Goal: Task Accomplishment & Management: Manage account settings

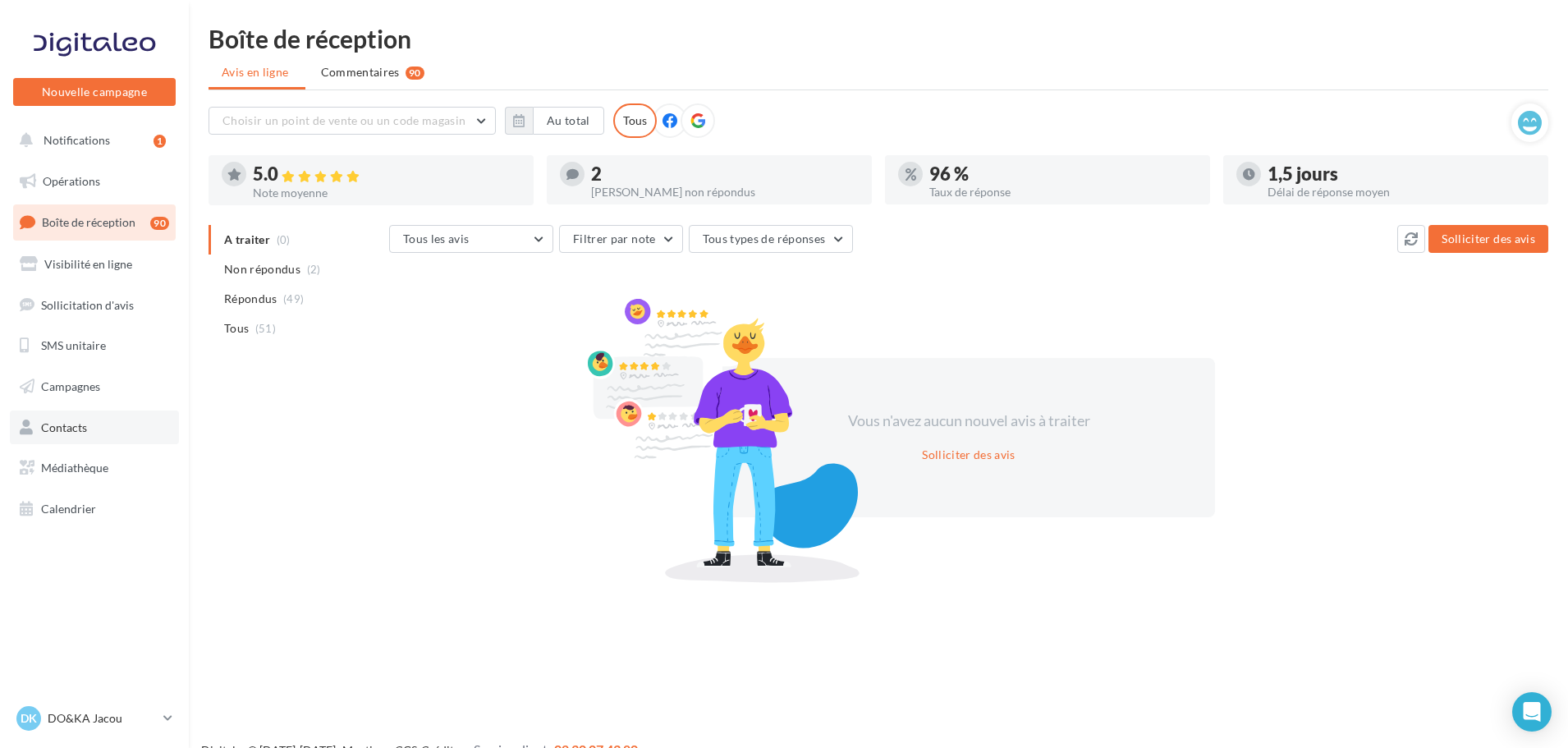
click at [126, 415] on link "Contacts" at bounding box center [94, 428] width 169 height 35
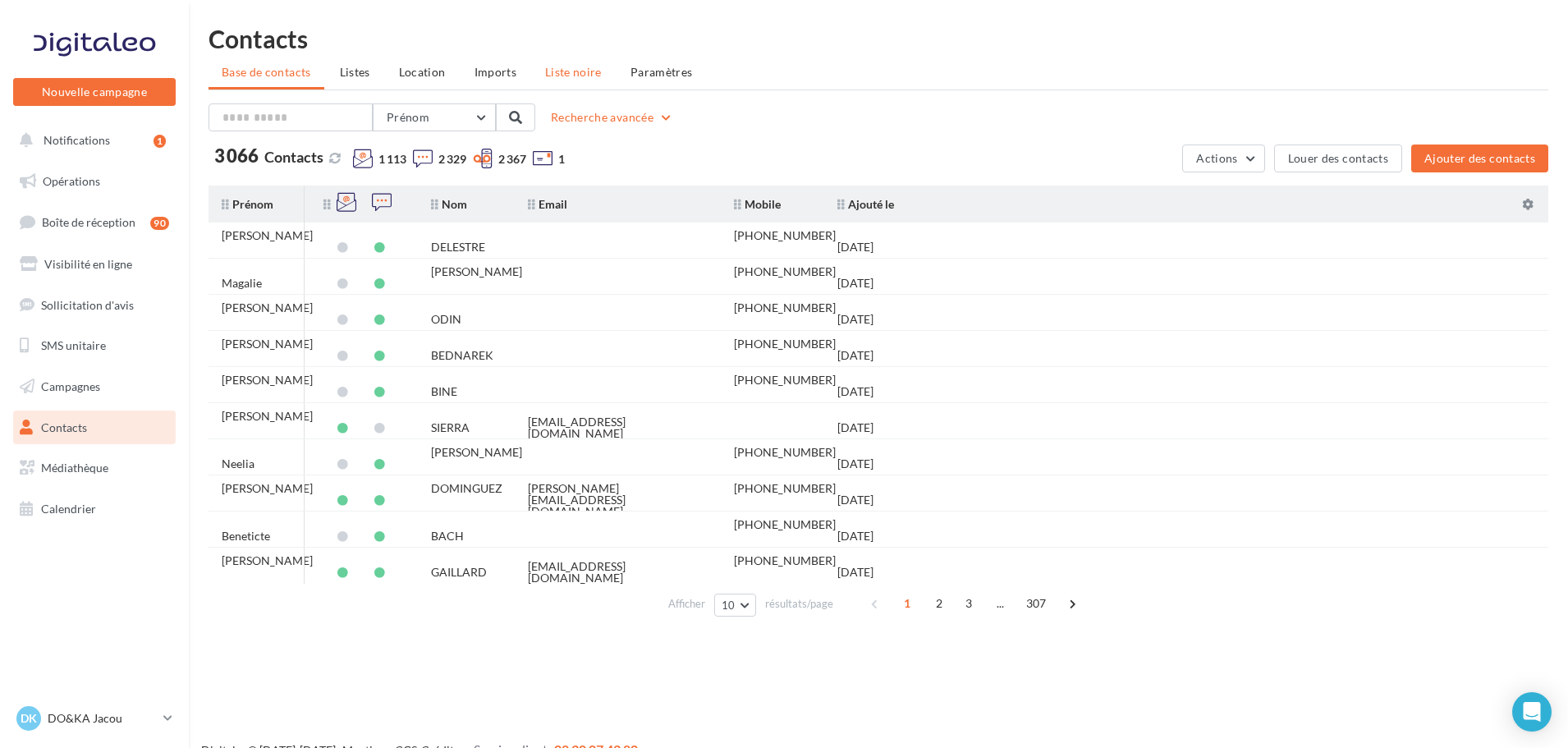
click at [554, 67] on span "Liste noire" at bounding box center [573, 71] width 57 height 14
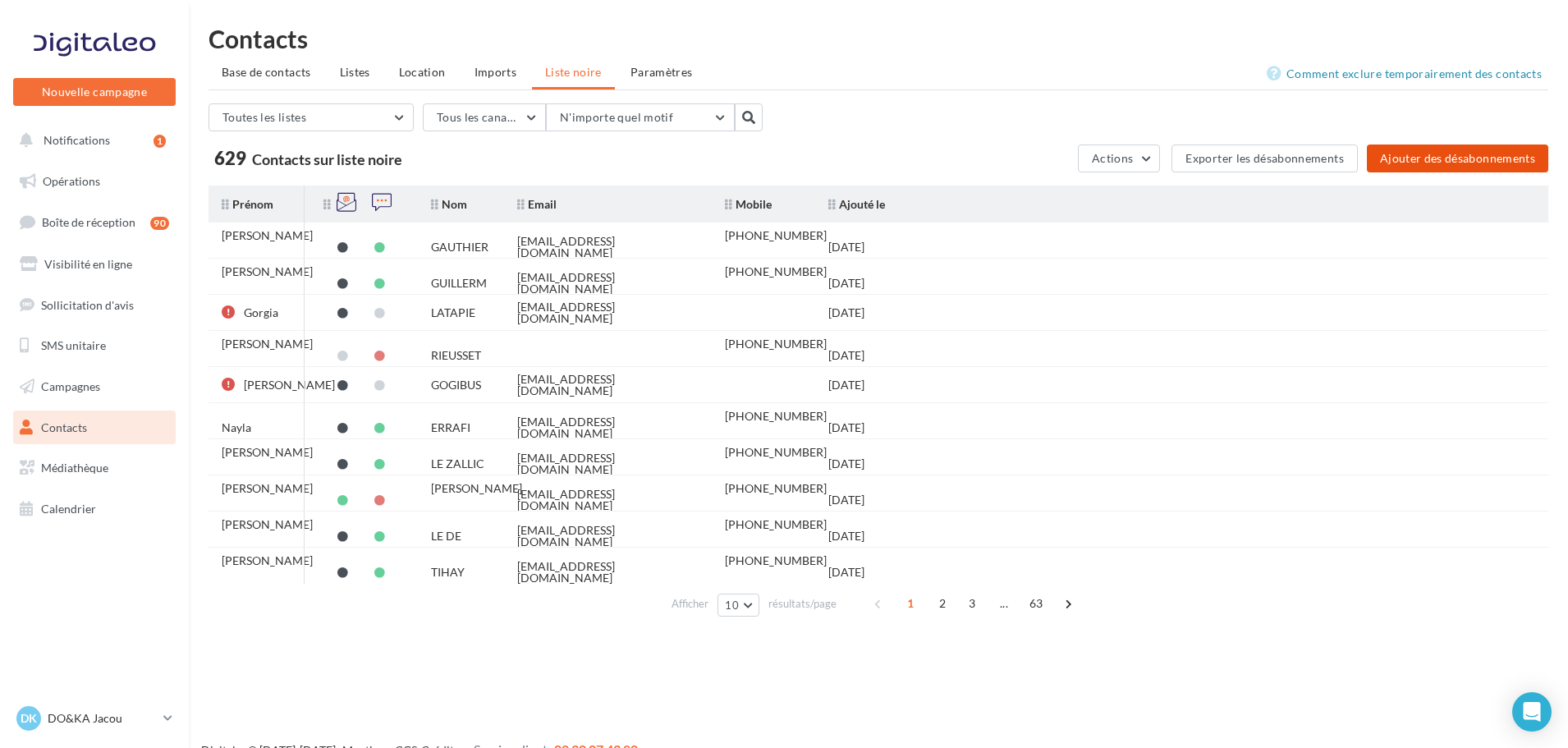
click at [1443, 152] on button "Ajouter des désabonnements" at bounding box center [1457, 158] width 182 height 28
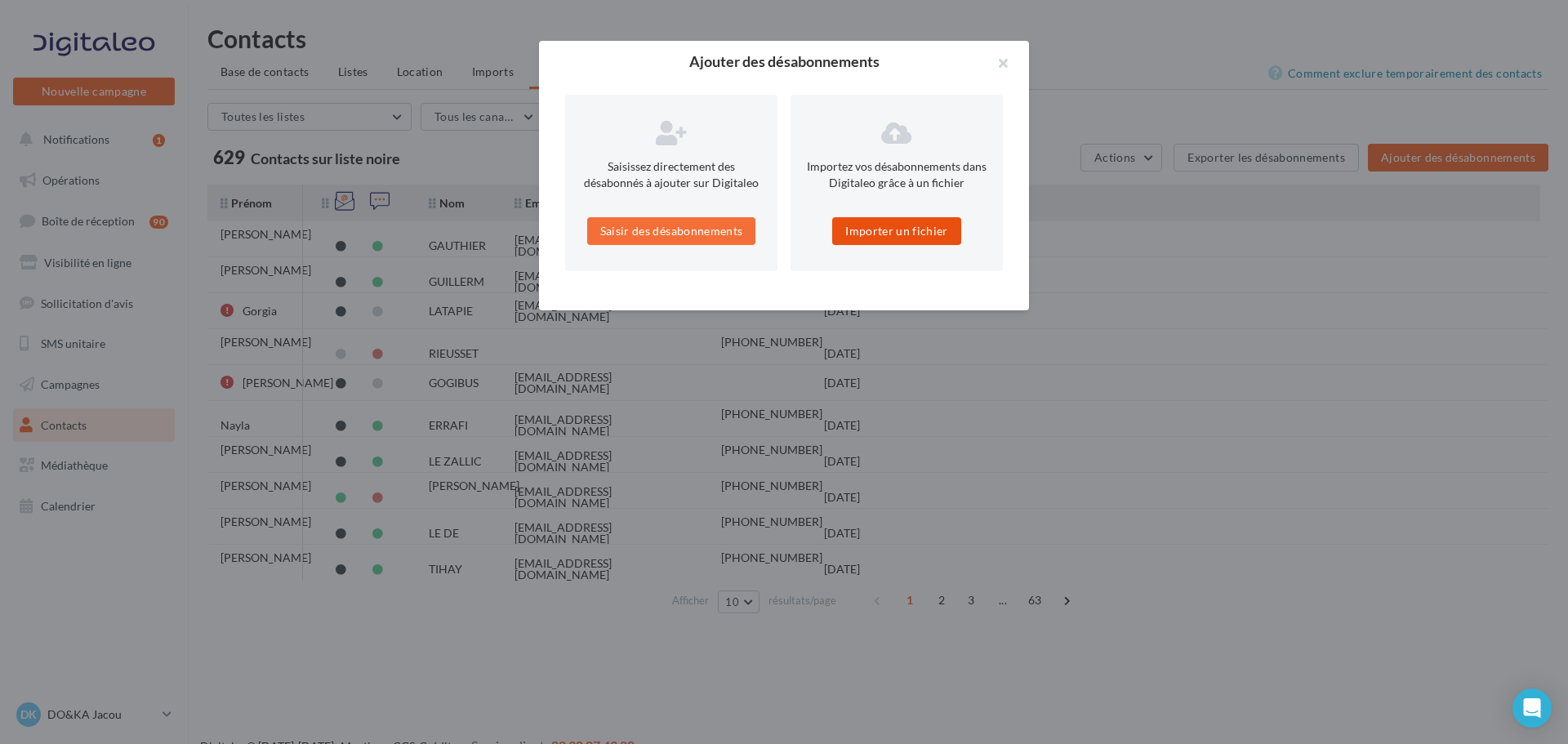
click at [858, 229] on button "Importer un fichier" at bounding box center [896, 230] width 129 height 28
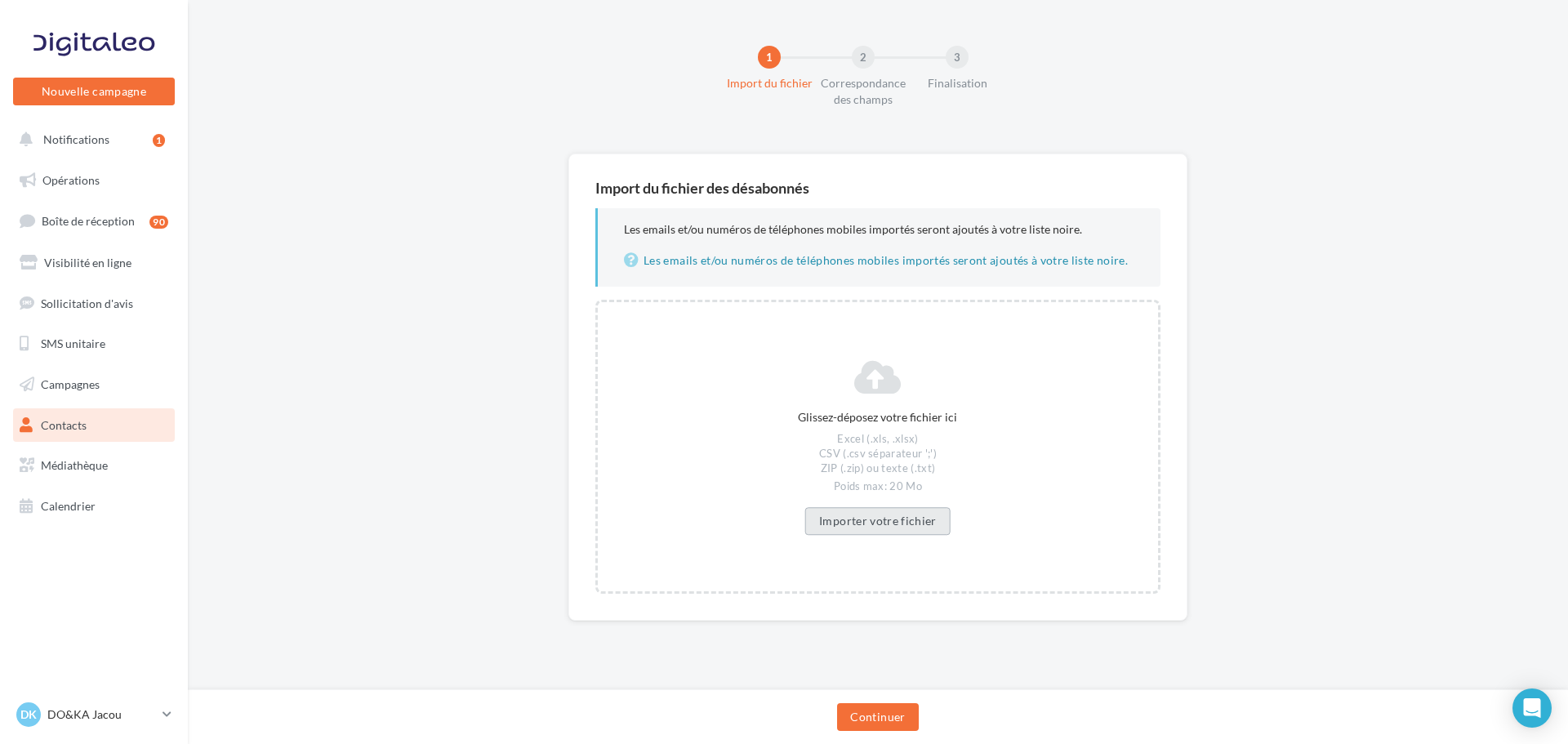
click at [898, 517] on button "Importer votre fichier" at bounding box center [878, 520] width 145 height 28
click at [882, 708] on button "Continuer" at bounding box center [877, 716] width 81 height 28
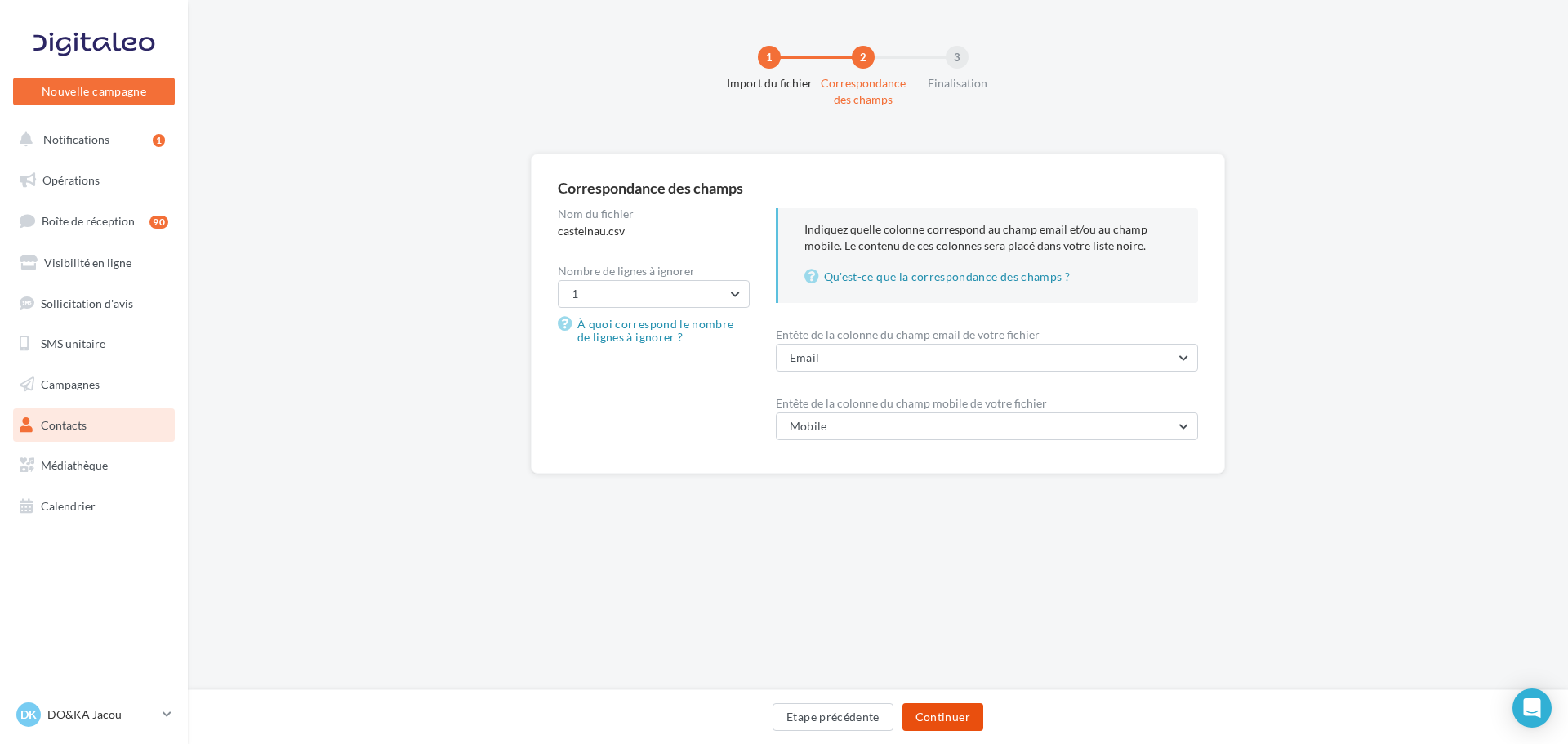
click at [954, 711] on button "Continuer" at bounding box center [943, 716] width 81 height 28
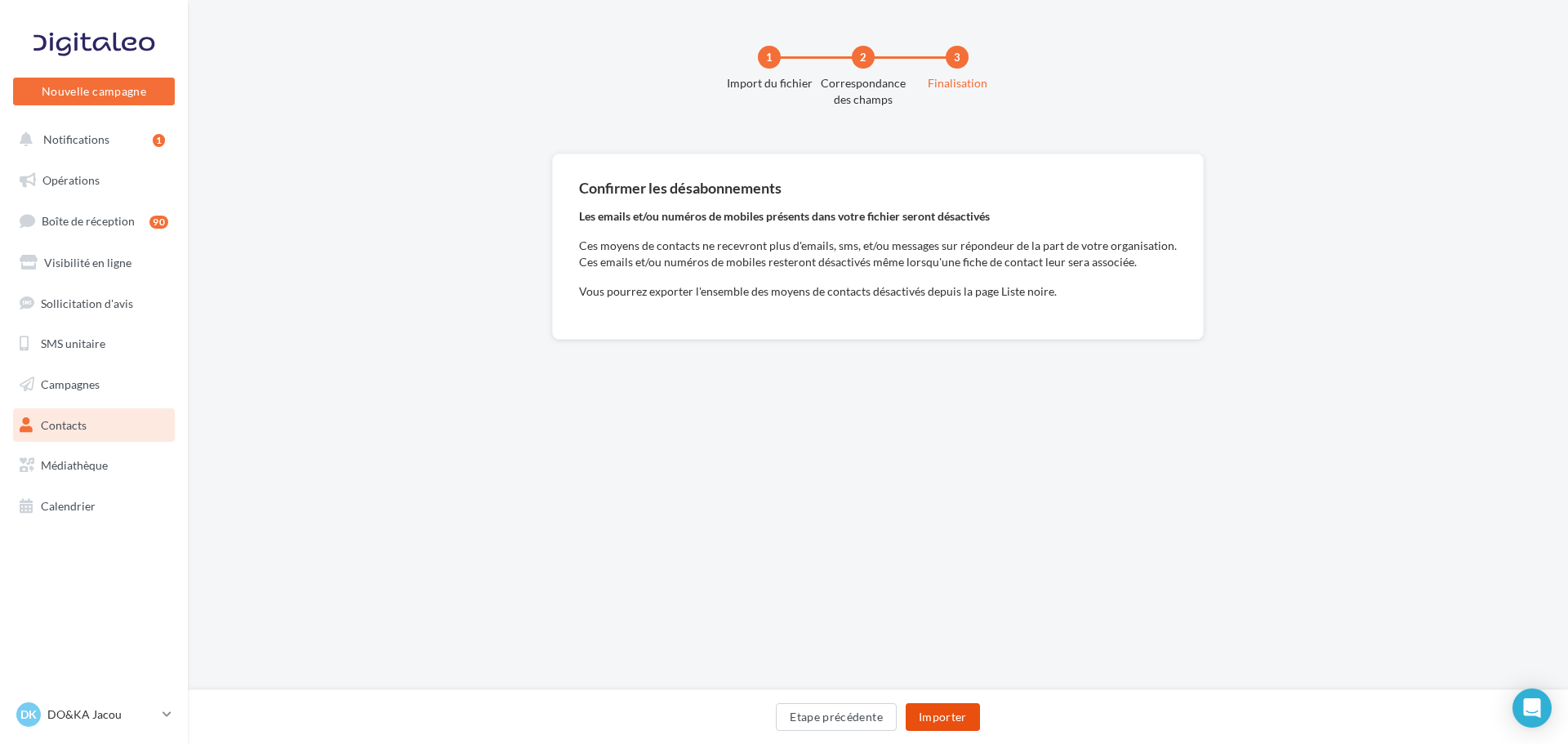
click at [955, 711] on button "Importer" at bounding box center [943, 716] width 75 height 28
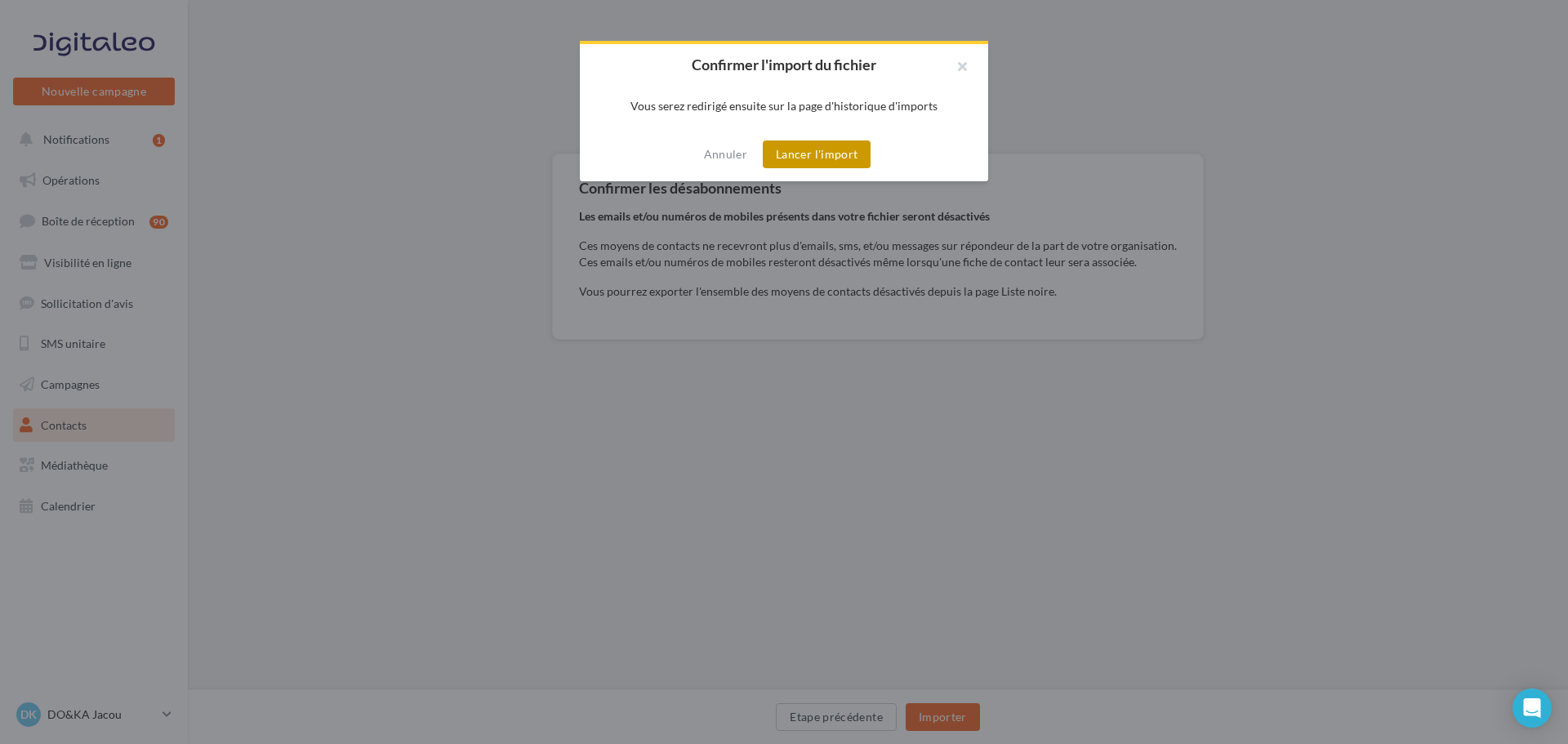
click at [849, 157] on button "Lancer l'import" at bounding box center [817, 154] width 108 height 28
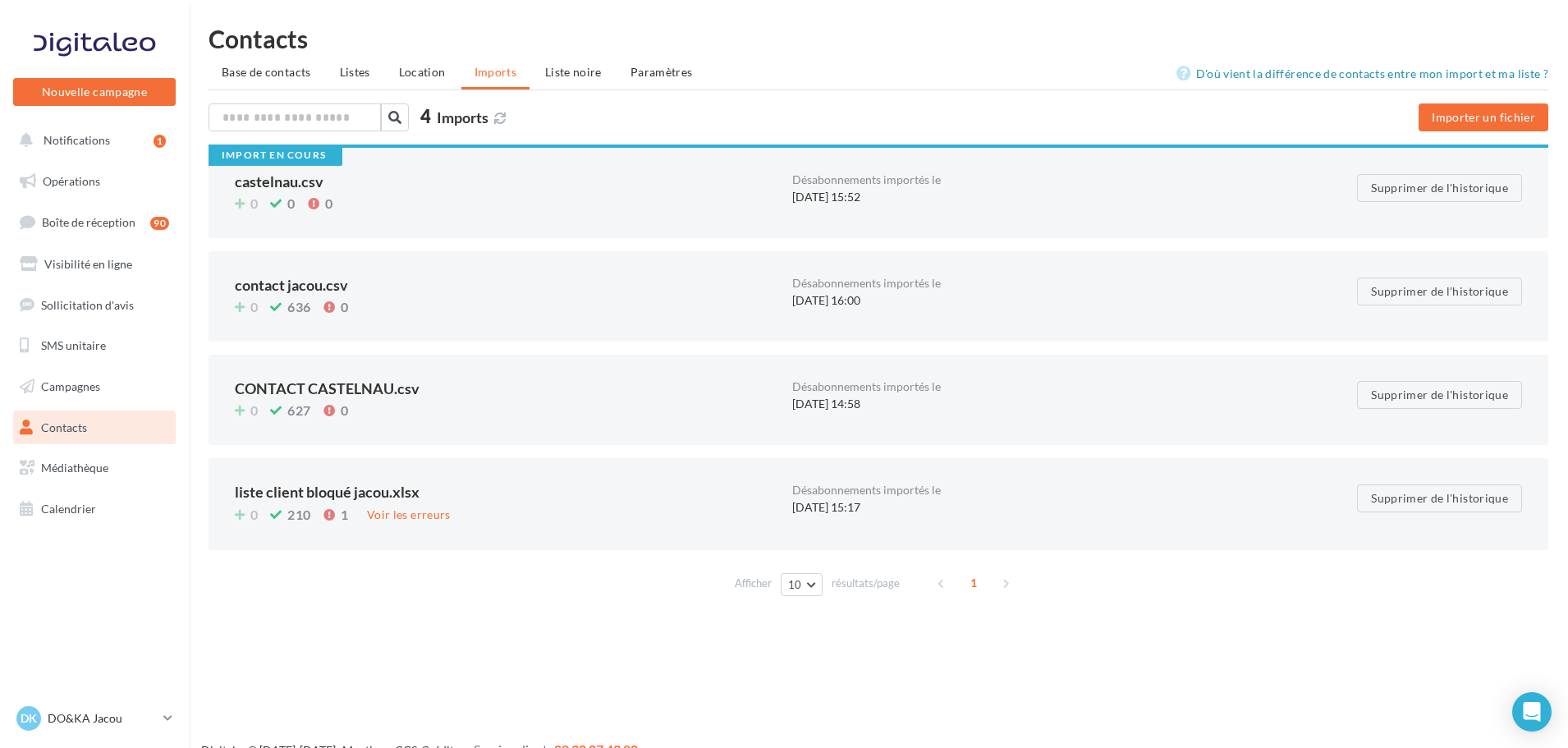
click at [694, 199] on div "0 0 0" at bounding box center [507, 204] width 544 height 18
click at [598, 225] on div "Import en cours castelnau.csv 0 0 0 Désabonnements importés le 19/09/2025 à 15:…" at bounding box center [879, 190] width 1340 height 93
click at [580, 279] on div "contact jacou.csv" at bounding box center [507, 285] width 544 height 14
click at [59, 392] on span "Campagnes" at bounding box center [70, 386] width 59 height 14
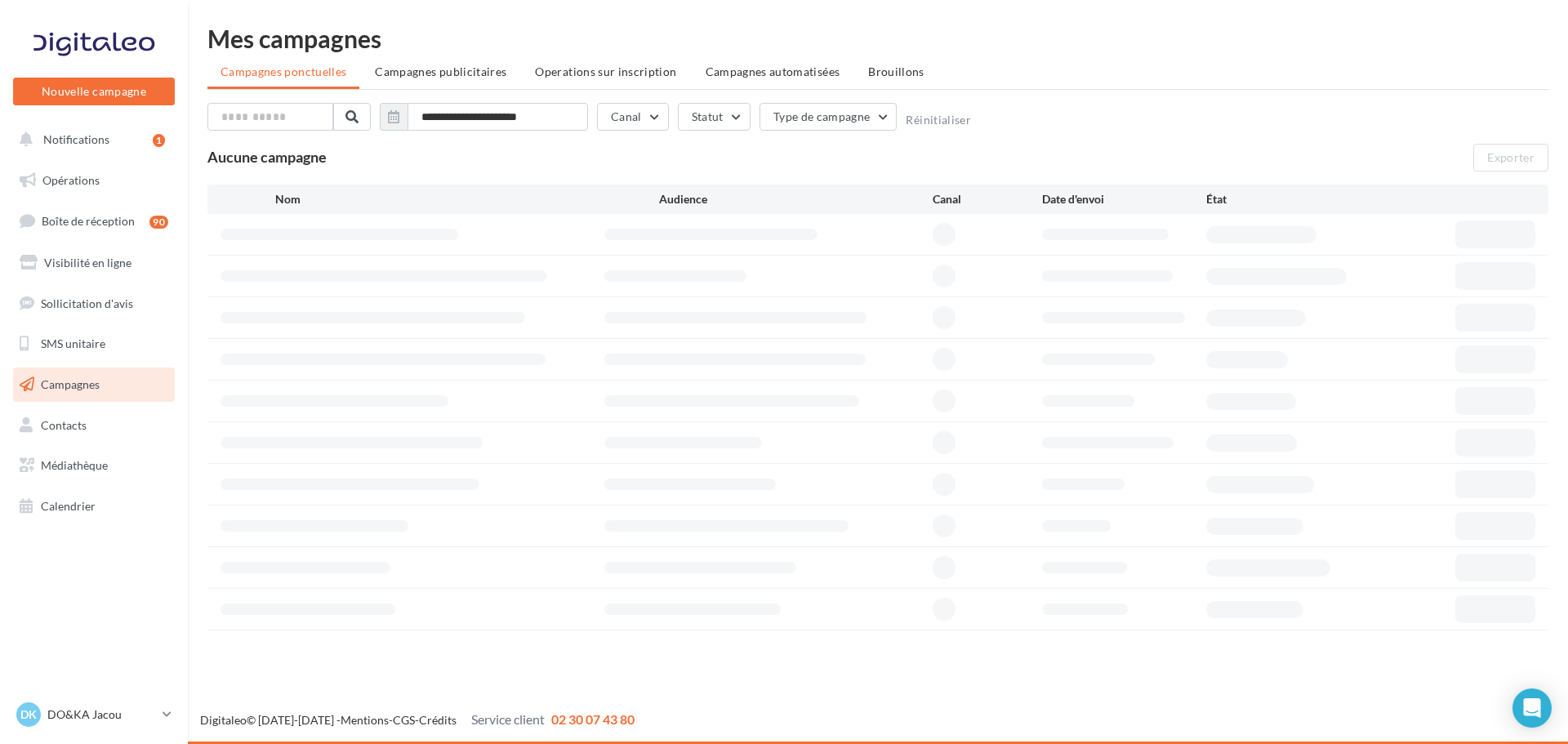
click at [85, 428] on span "Contacts" at bounding box center [64, 425] width 46 height 14
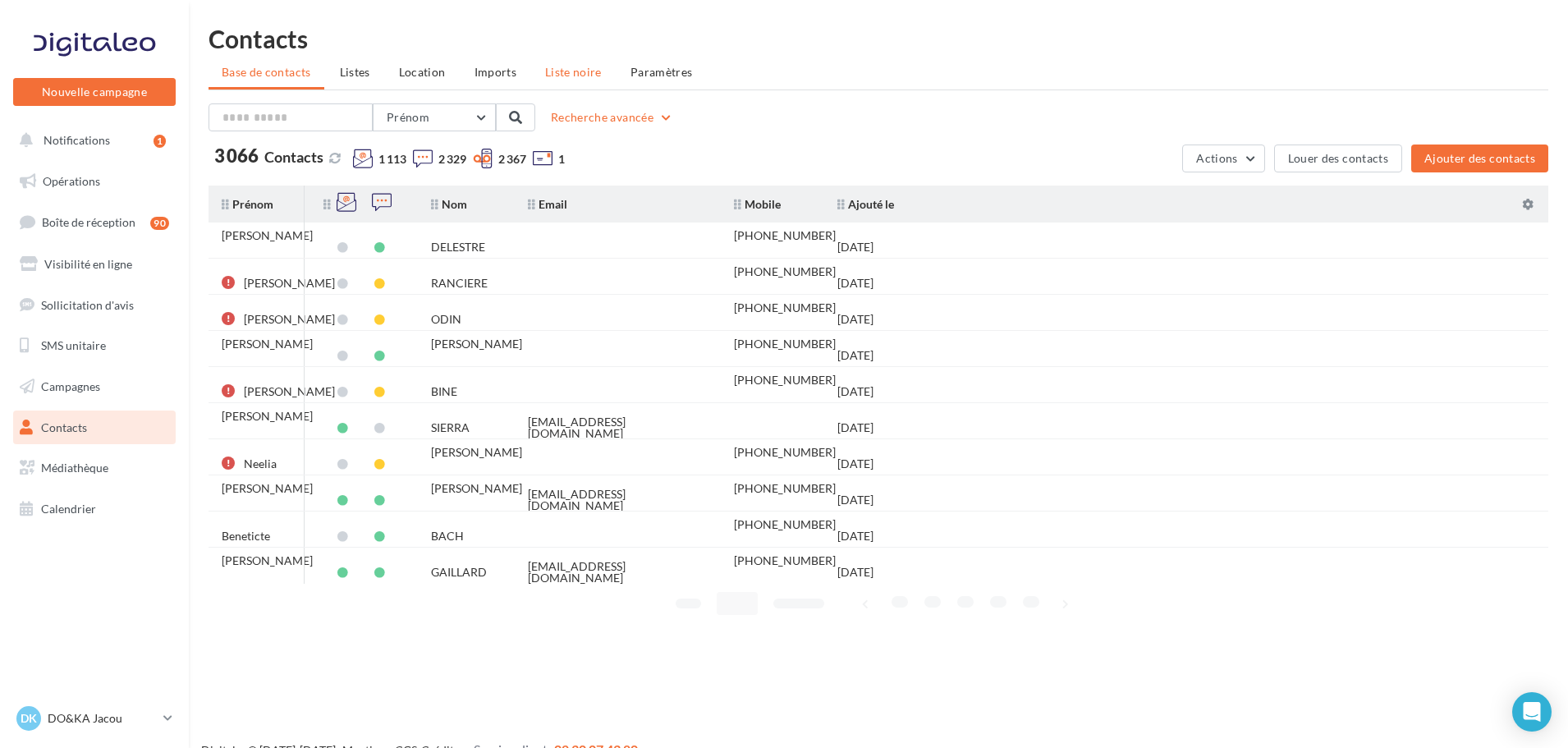
click at [552, 73] on span "Liste noire" at bounding box center [573, 71] width 57 height 14
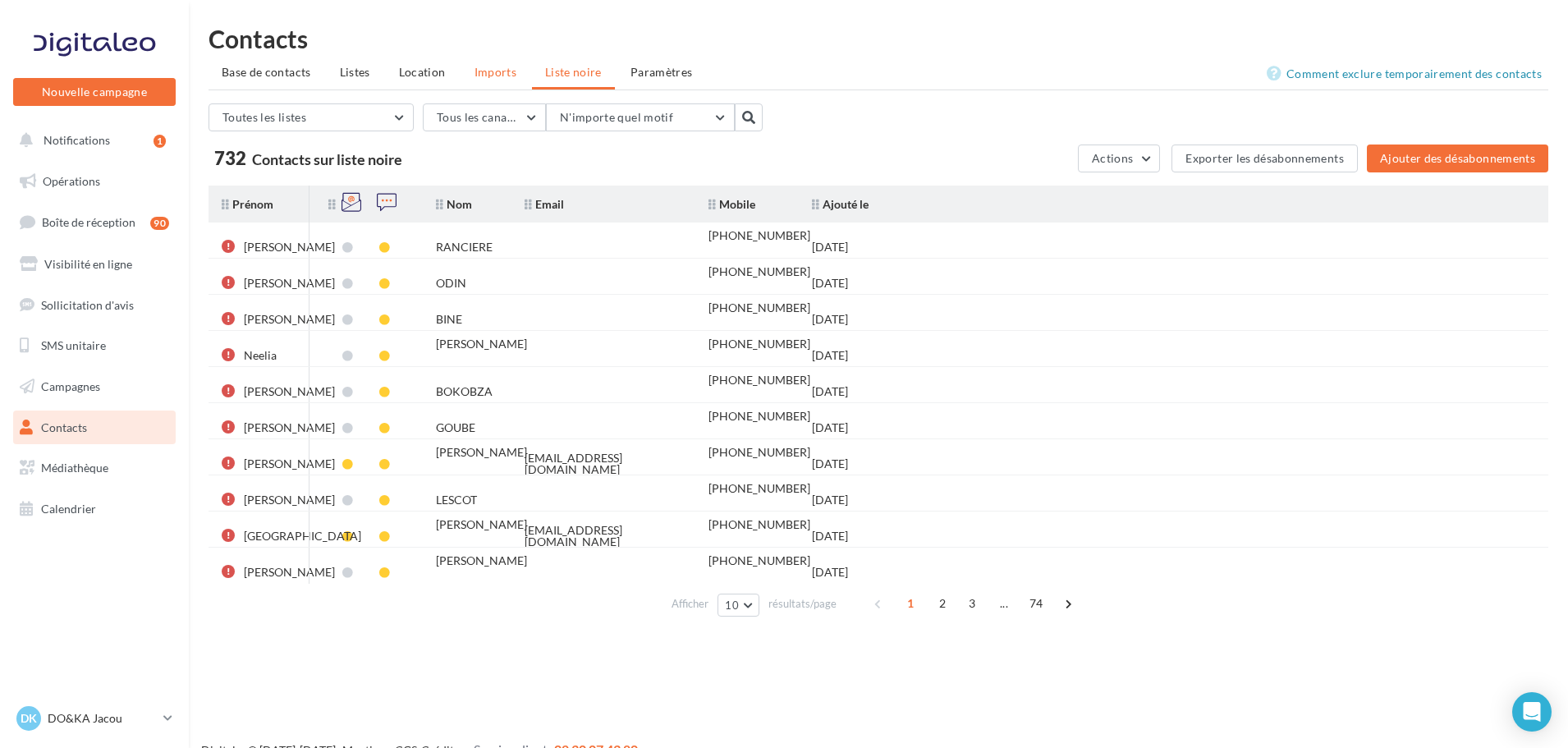
click at [514, 82] on li "Imports" at bounding box center [495, 72] width 68 height 30
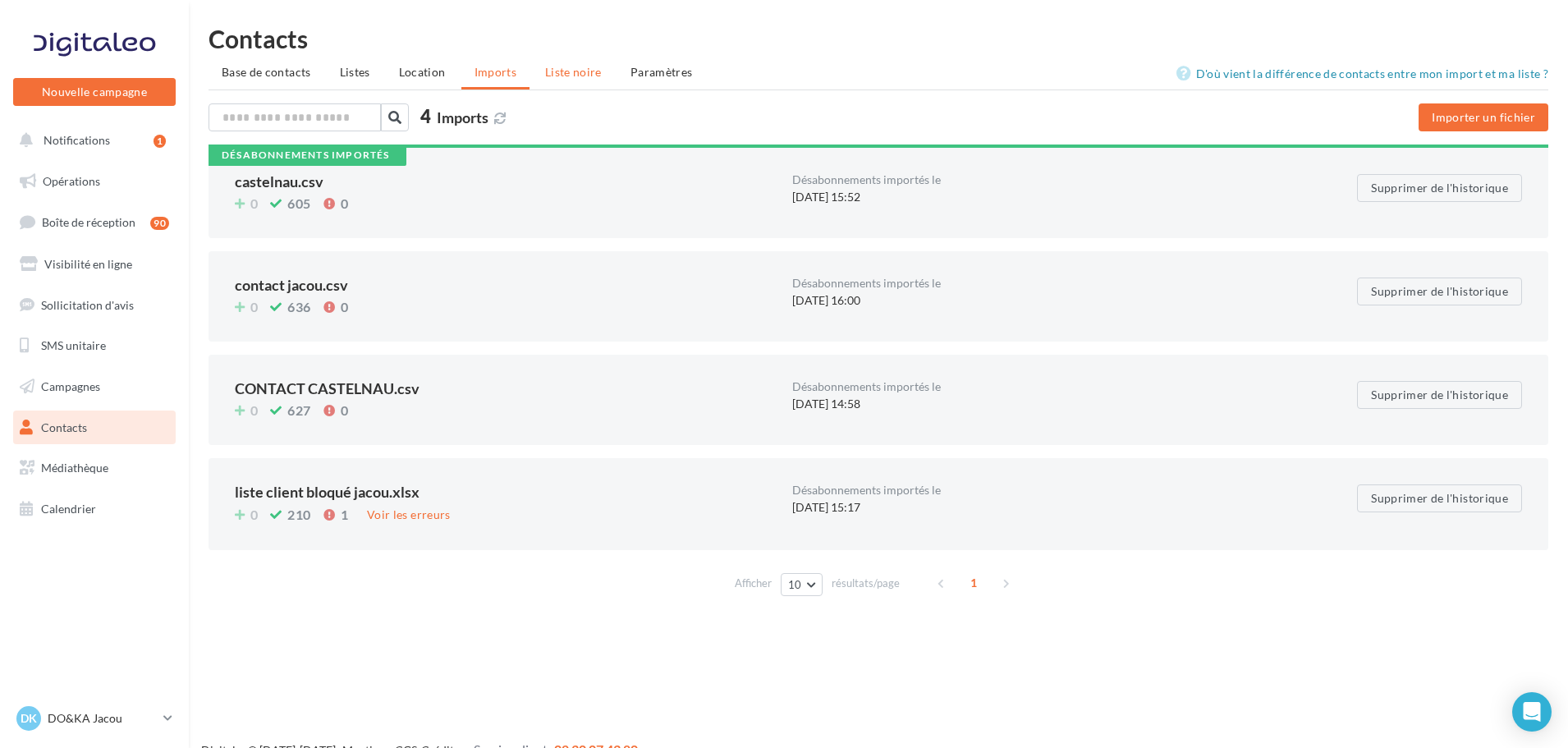
click at [565, 66] on span "Liste noire" at bounding box center [573, 71] width 57 height 14
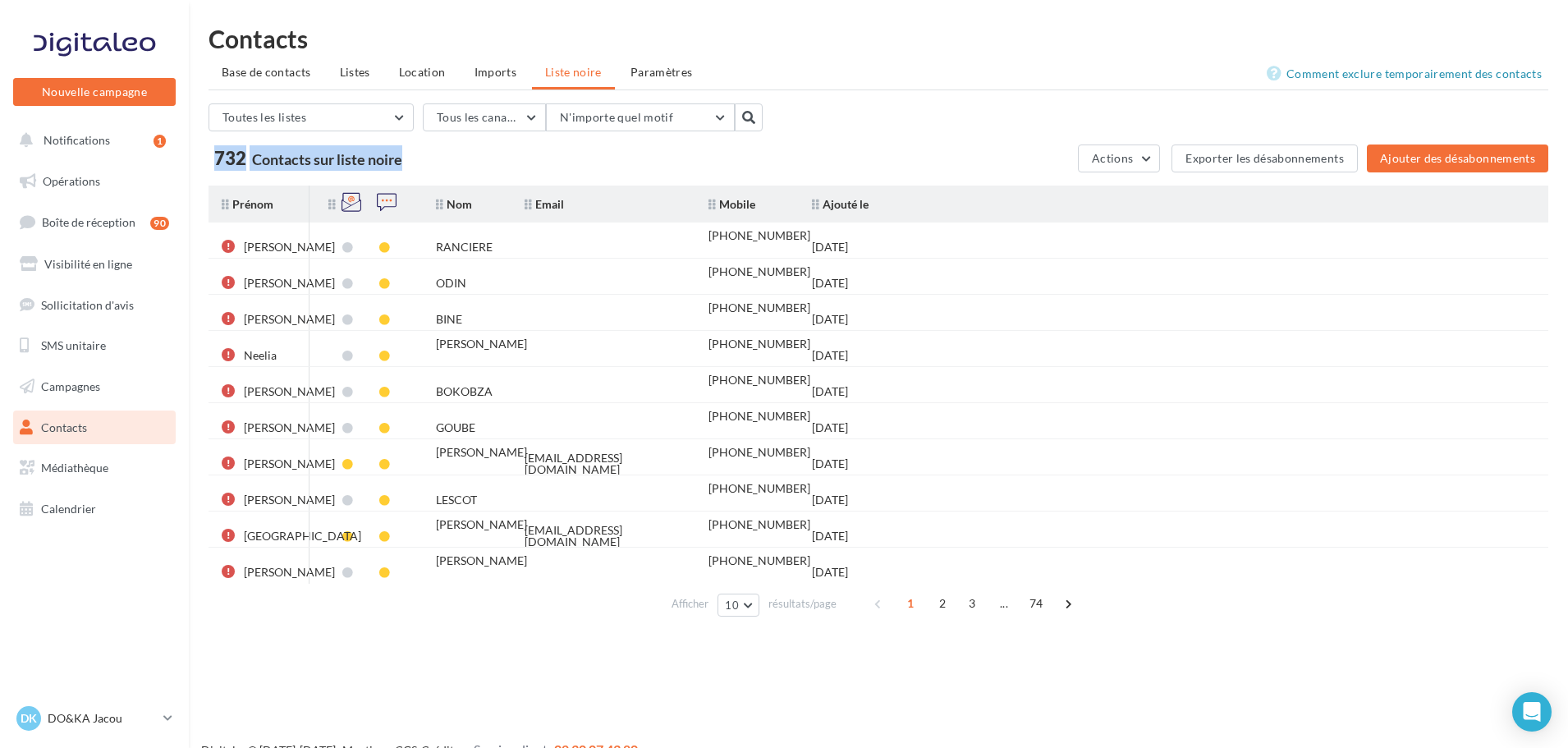
drag, startPoint x: 216, startPoint y: 152, endPoint x: 416, endPoint y: 161, distance: 200.2
click at [416, 161] on div "732 Contacts sur liste noire" at bounding box center [591, 158] width 765 height 25
click at [738, 611] on button "10" at bounding box center [738, 605] width 42 height 23
click at [755, 585] on button "100" at bounding box center [775, 575] width 115 height 29
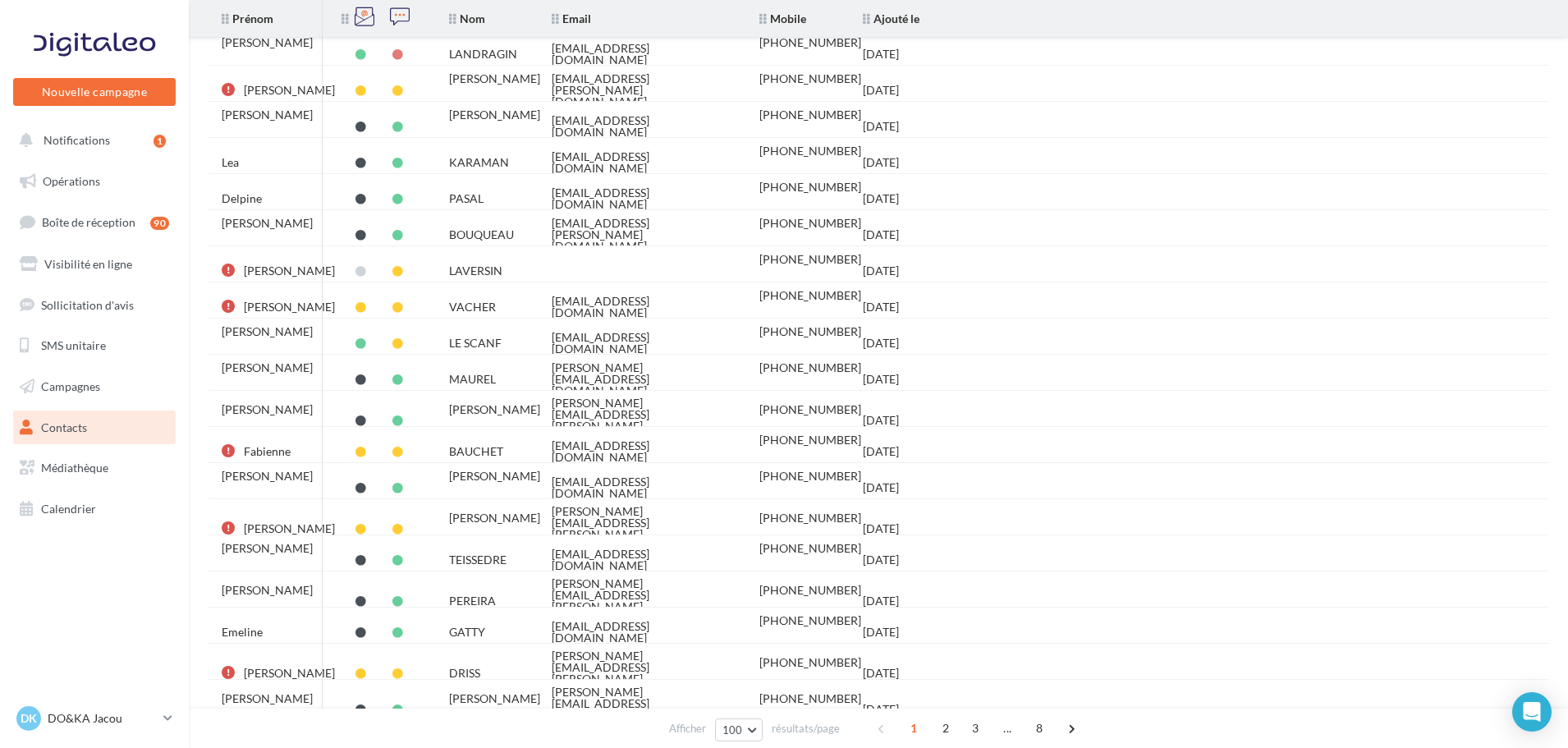
scroll to position [3160, 0]
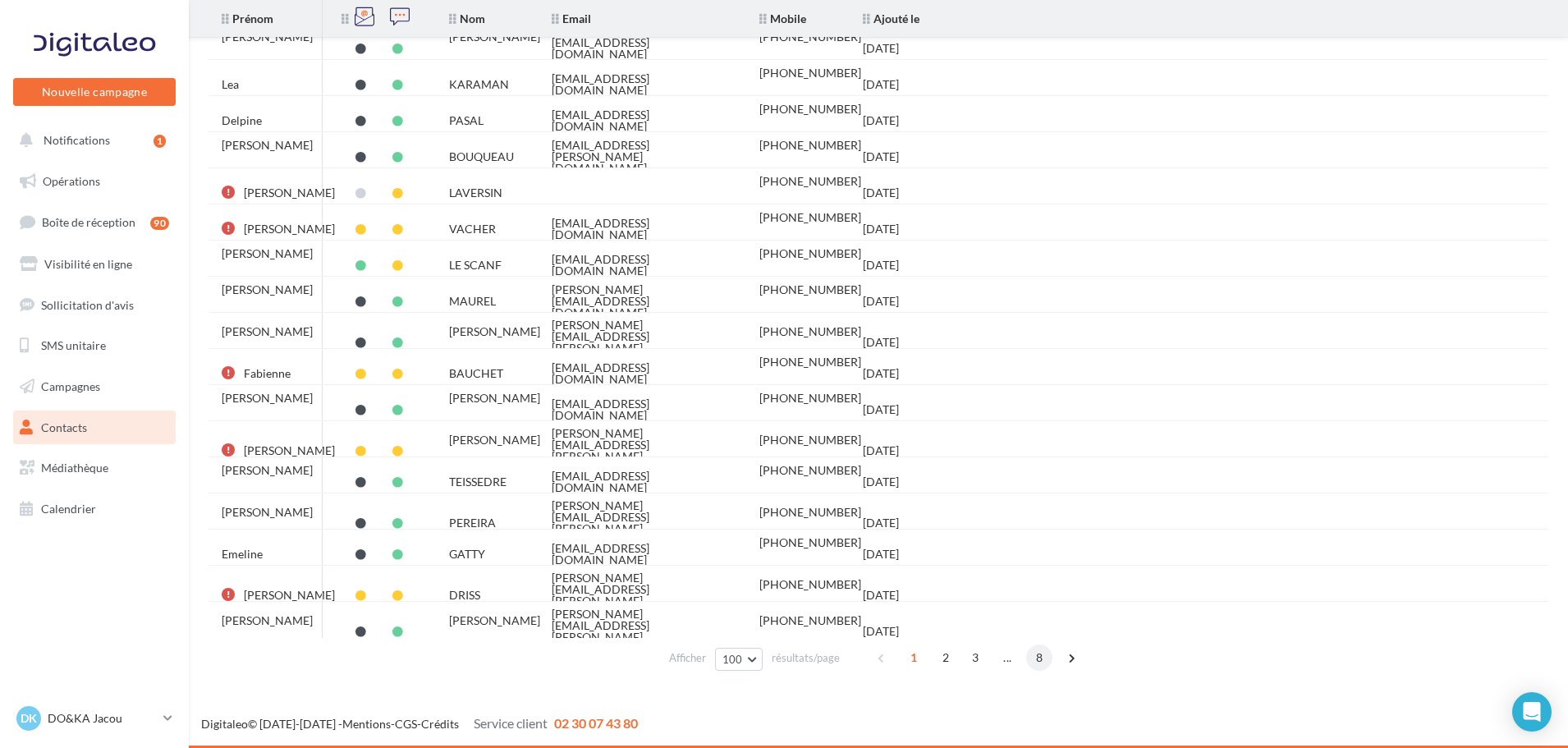
click at [1043, 661] on span "8" at bounding box center [1038, 657] width 26 height 26
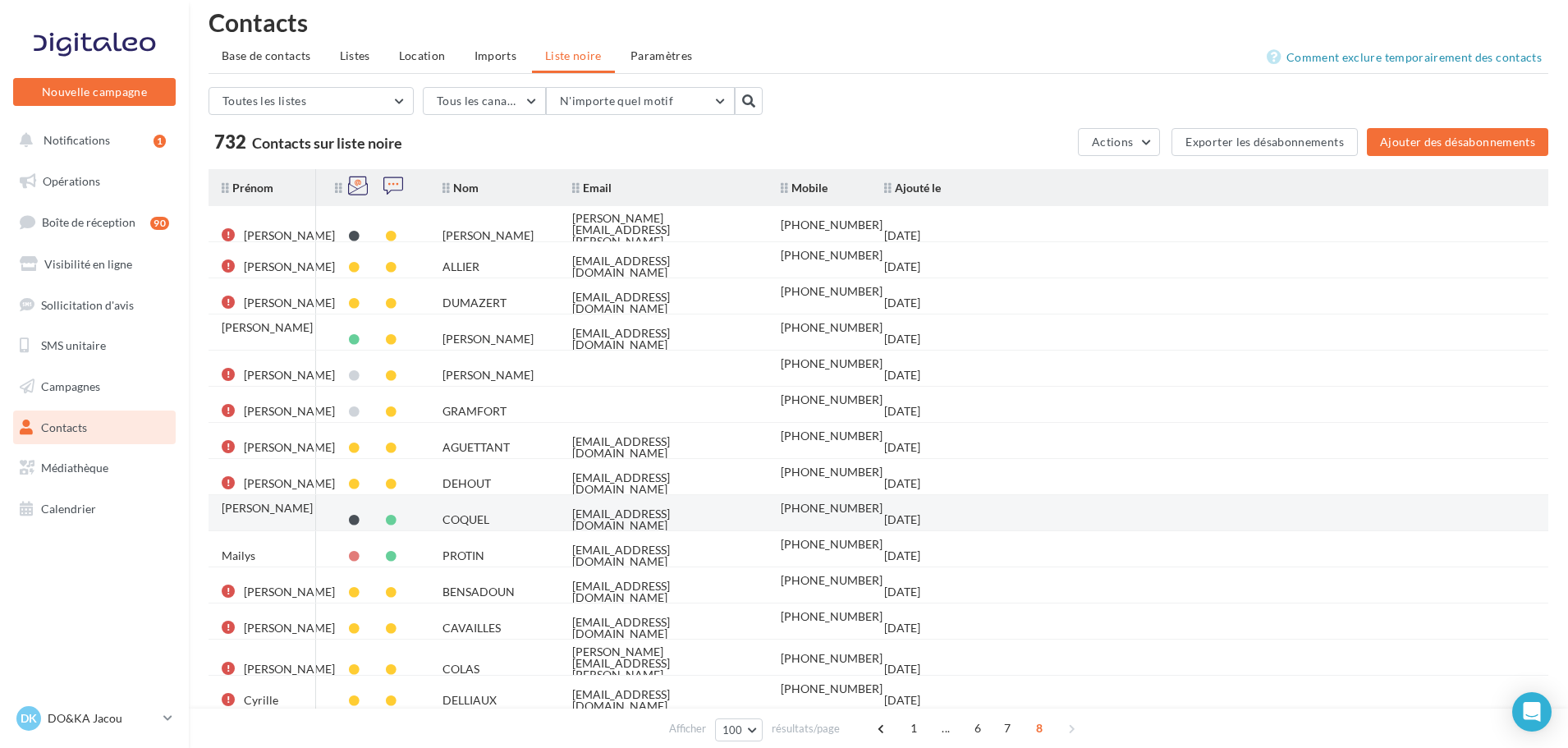
scroll to position [0, 0]
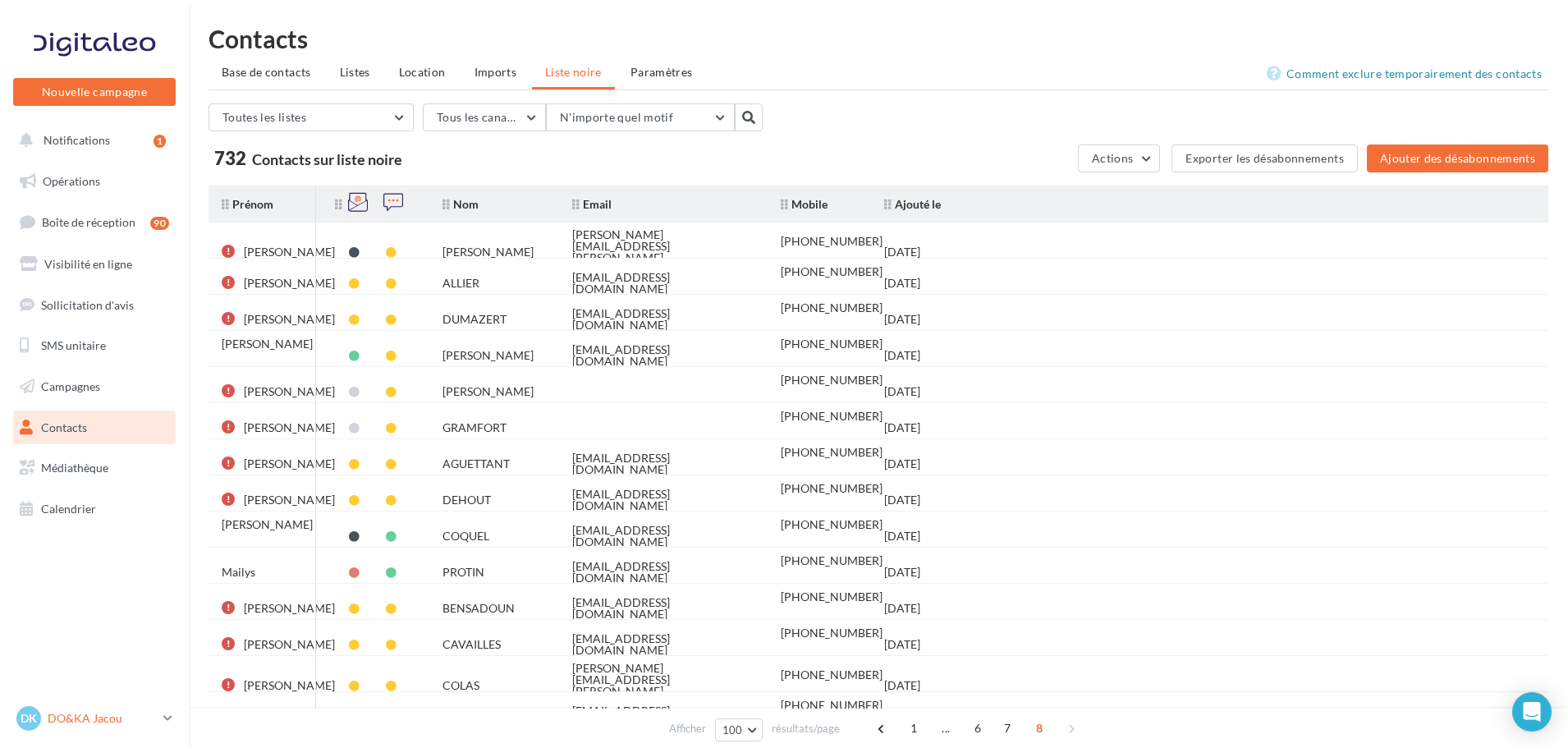
click at [159, 715] on link "DK DO&KA Jacou [EMAIL_ADDRESS][DOMAIN_NAME]" at bounding box center [94, 718] width 162 height 31
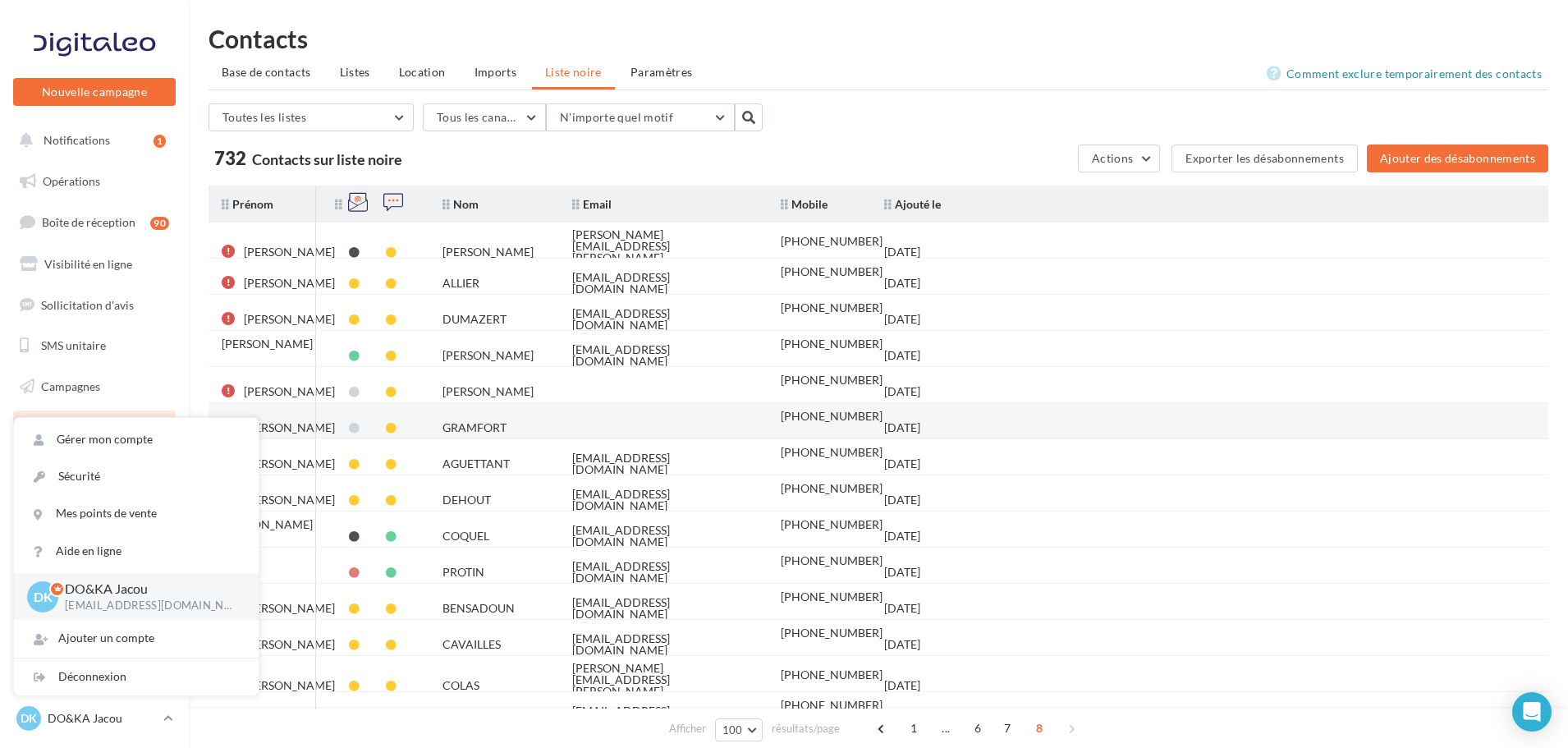
click at [1236, 420] on tr "Magali GRAMFORT +33632268491 11/04/2025" at bounding box center [884, 421] width 1353 height 37
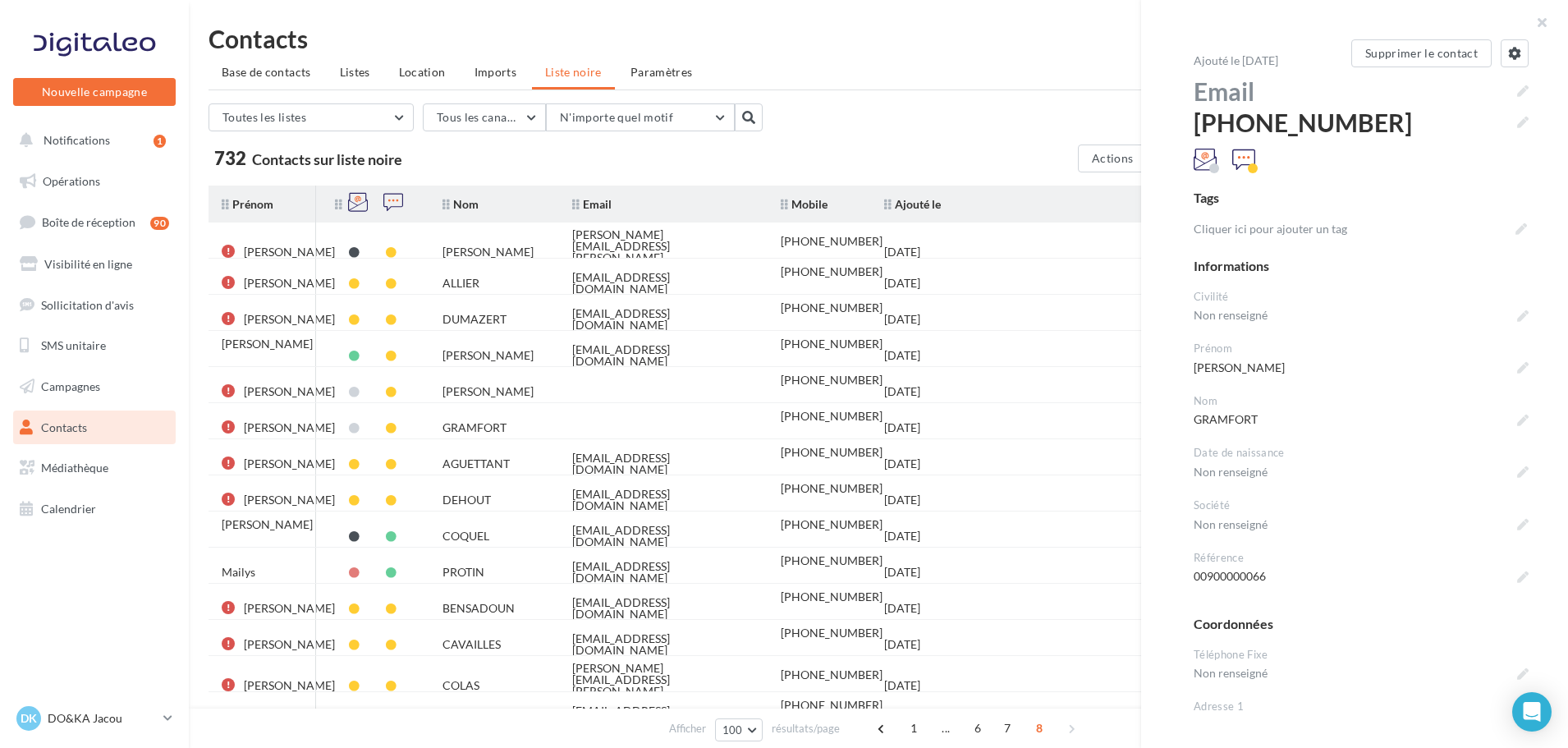
click at [1019, 137] on div "Toutes les listes Toutes les listes DOetKA Tous les canaux Tous les canaux Emai…" at bounding box center [879, 138] width 1340 height 69
click at [138, 429] on link "Contacts" at bounding box center [94, 428] width 169 height 35
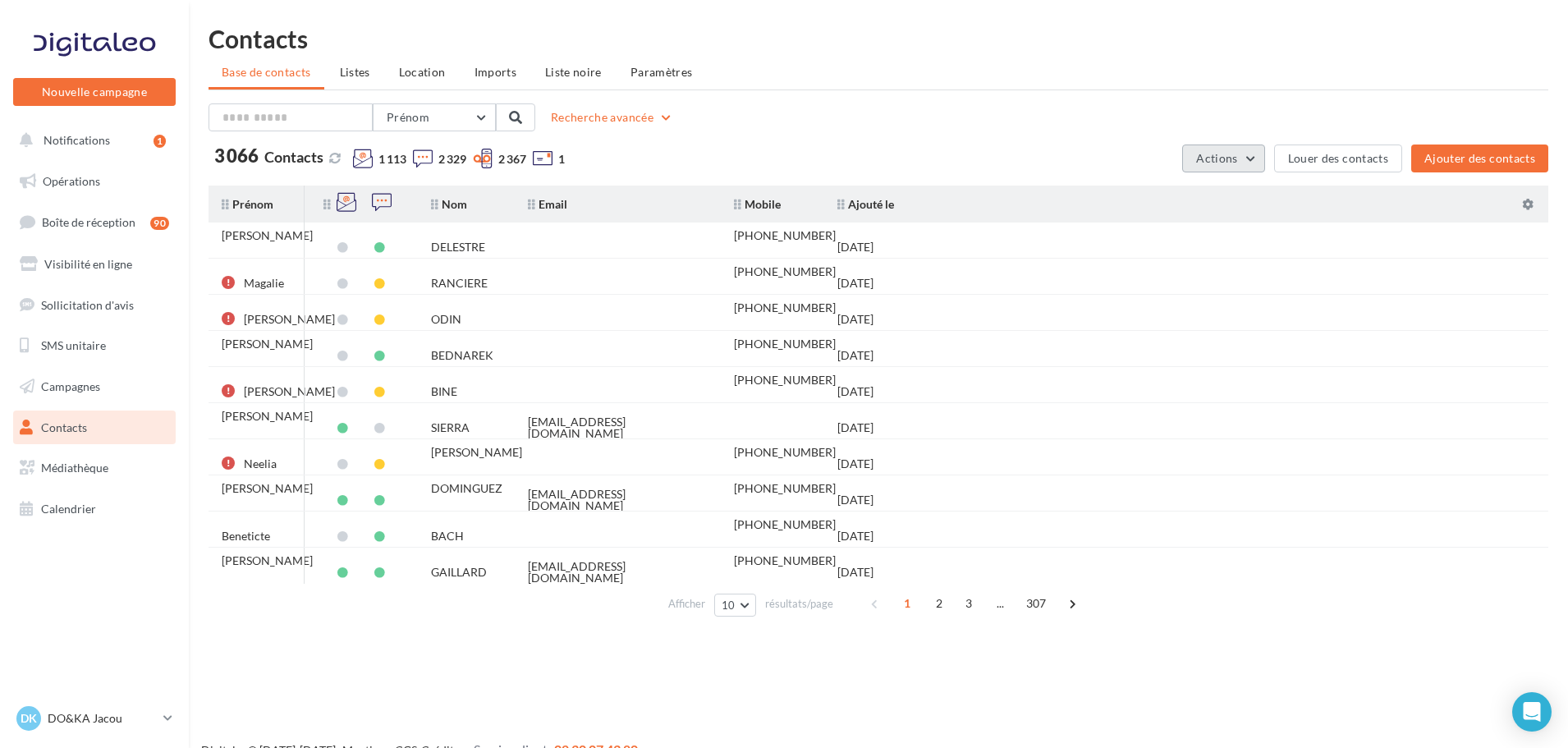
click at [1228, 155] on span "Actions" at bounding box center [1216, 158] width 41 height 14
click at [1213, 212] on button "Exporter la base" at bounding box center [1182, 197] width 164 height 42
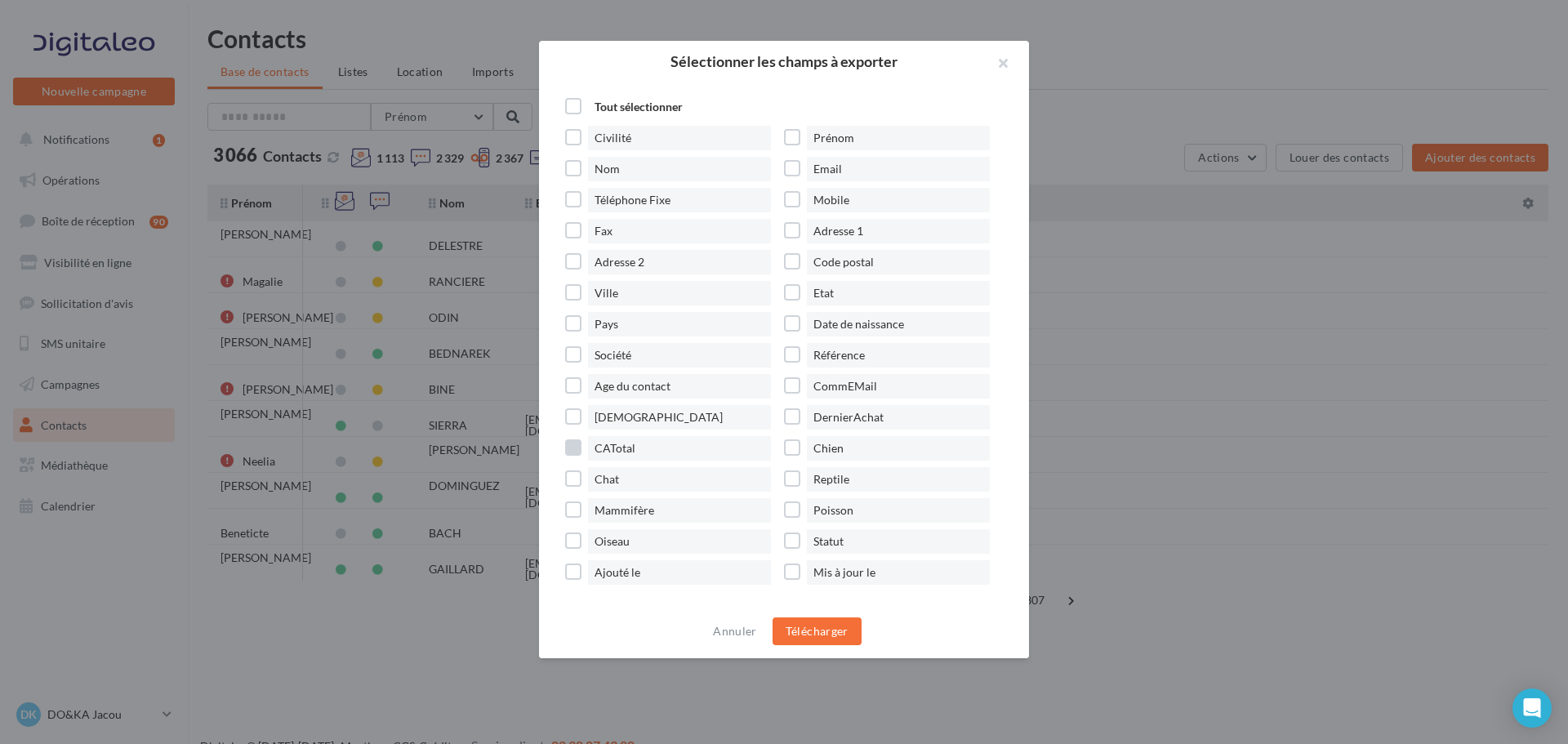
click at [620, 448] on span "CATotal" at bounding box center [679, 449] width 183 height 25
click at [833, 639] on button "Télécharger" at bounding box center [817, 631] width 89 height 28
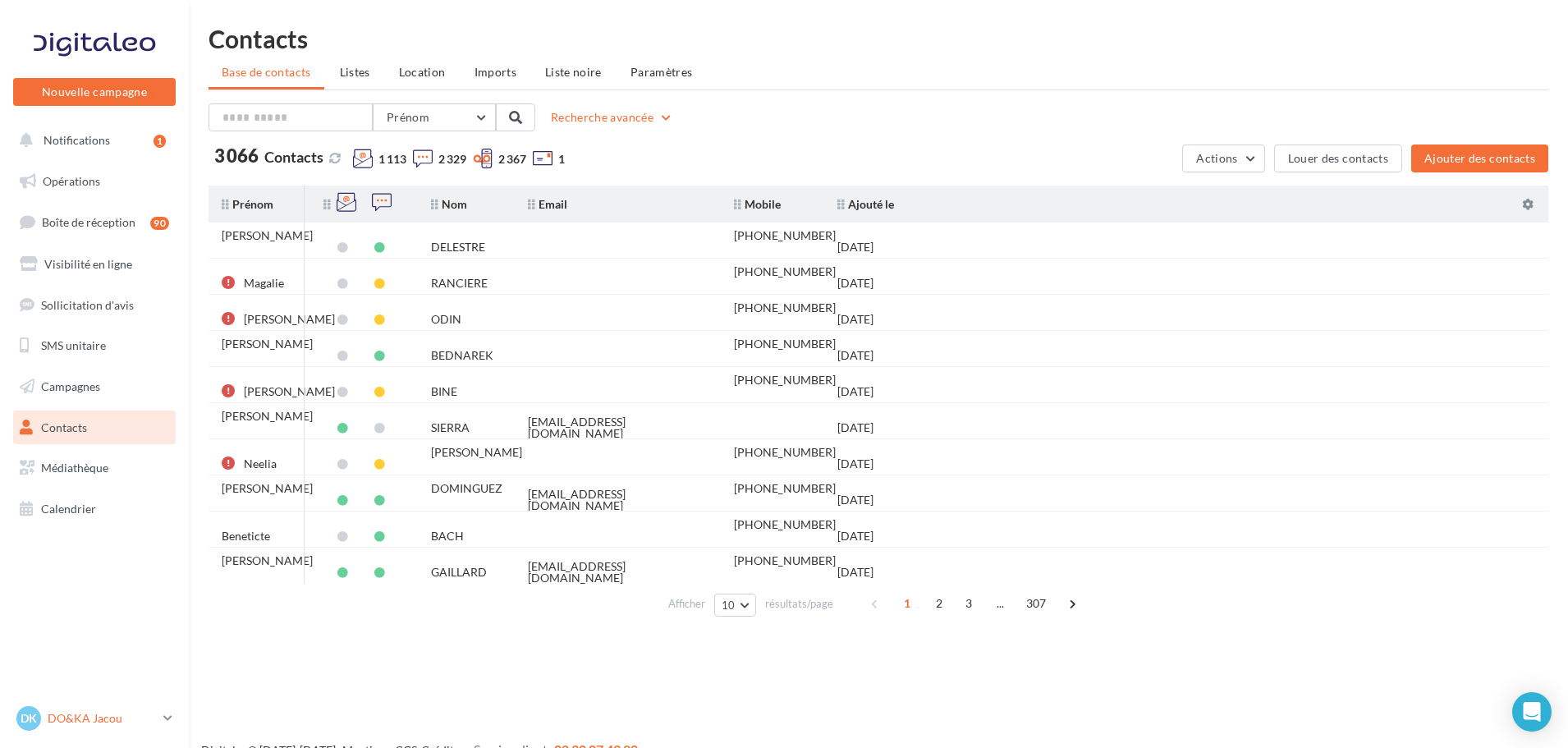
click at [155, 705] on link "DK DO&KA Jacou [EMAIL_ADDRESS][DOMAIN_NAME]" at bounding box center [94, 718] width 162 height 31
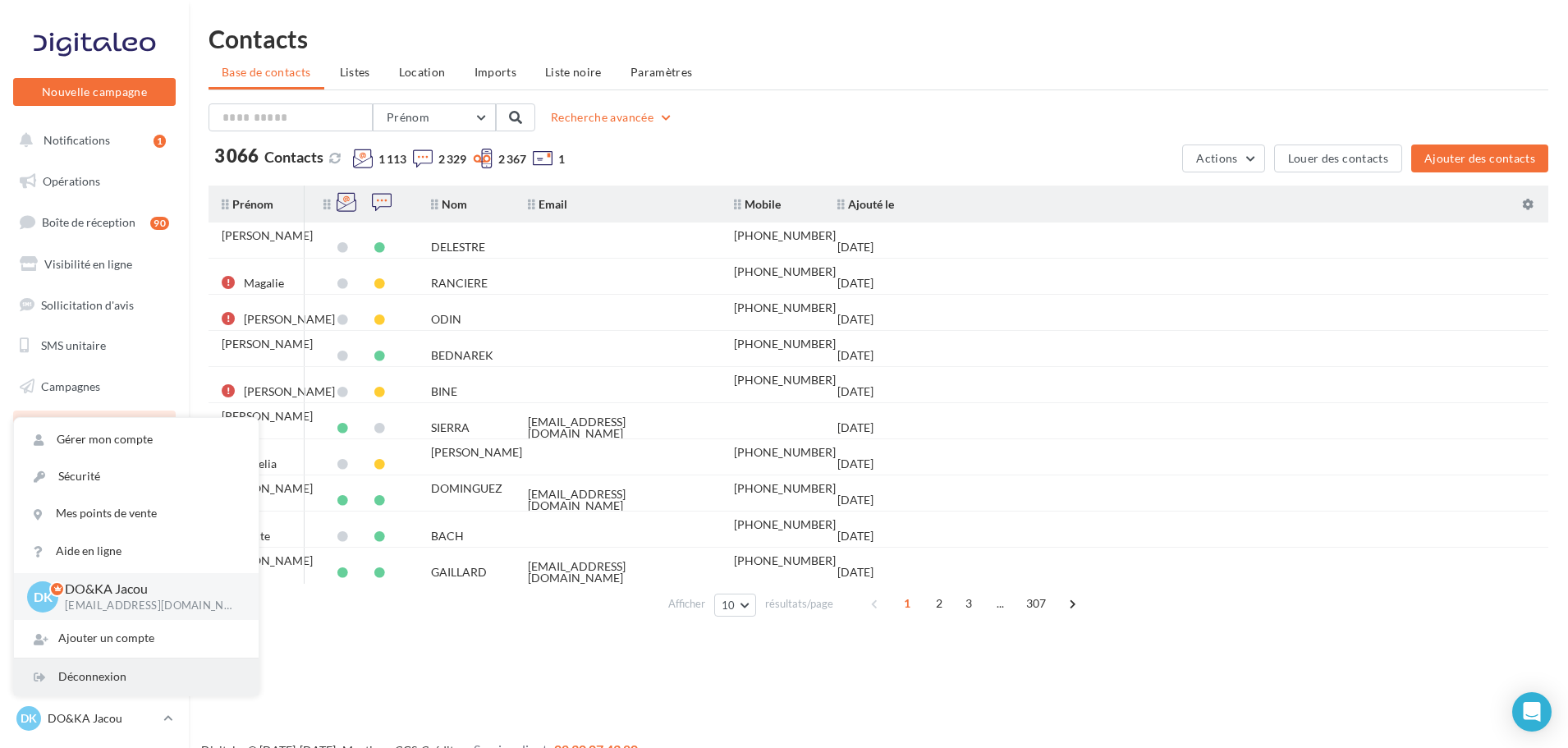
click at [139, 673] on div "Déconnexion" at bounding box center [137, 677] width 244 height 37
